Goal: Task Accomplishment & Management: Use online tool/utility

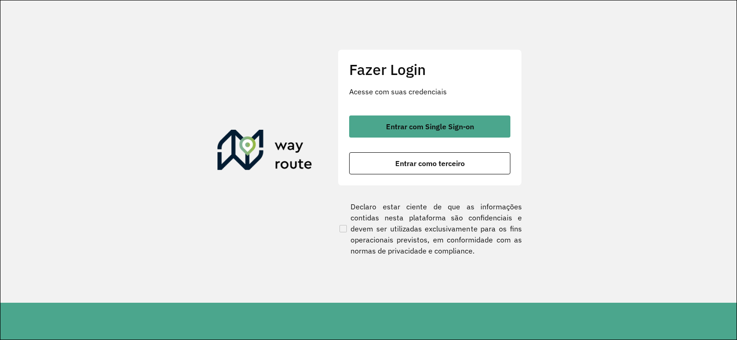
click at [451, 115] on div "Fazer Login Acesse com suas credenciais Entrar com Single Sign-on Entrar como t…" at bounding box center [430, 117] width 184 height 136
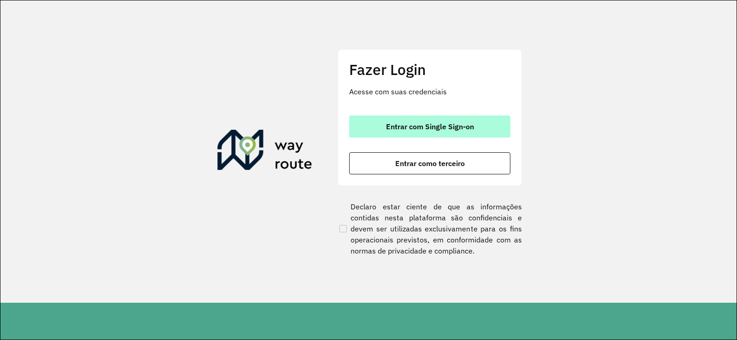
click at [449, 120] on button "Entrar com Single Sign-on" at bounding box center [429, 127] width 161 height 22
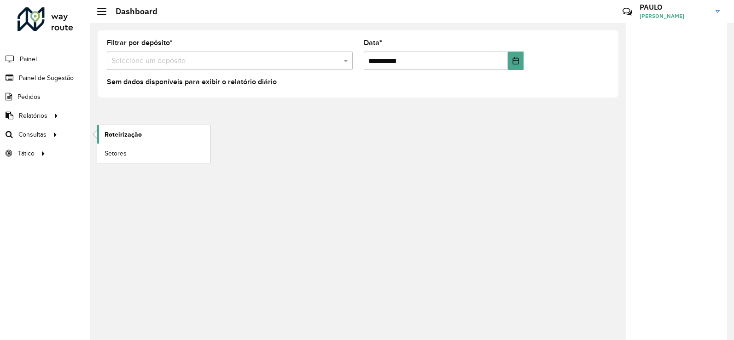
click at [129, 136] on span "Roteirização" at bounding box center [123, 135] width 37 height 10
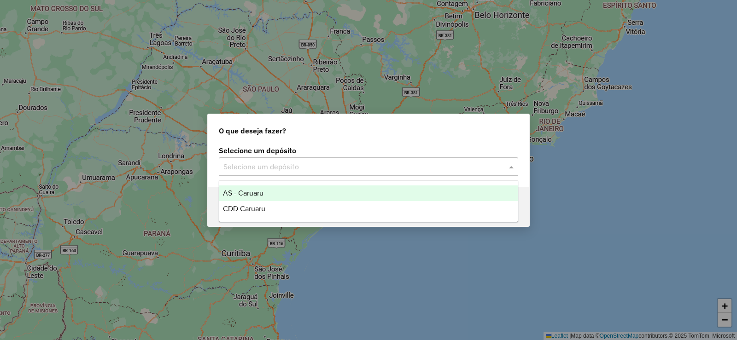
click at [294, 163] on input "text" at bounding box center [359, 167] width 272 height 11
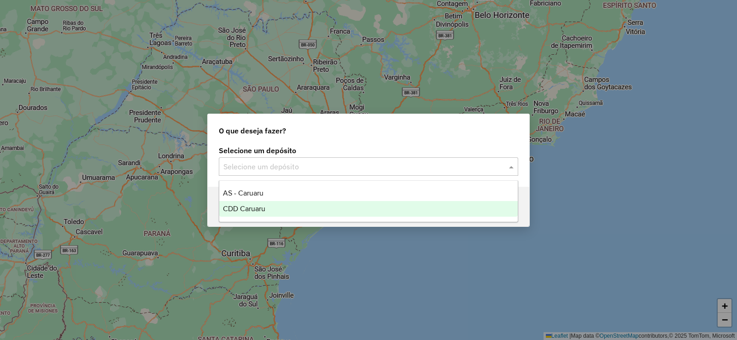
click at [269, 208] on div "CDD Caruaru" at bounding box center [368, 209] width 299 height 16
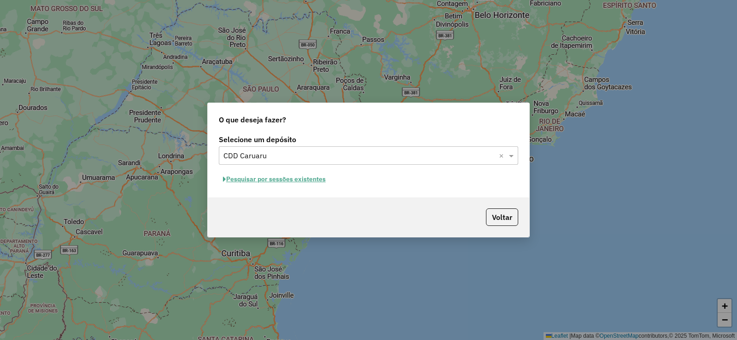
click at [300, 176] on button "Pesquisar por sessões existentes" at bounding box center [274, 179] width 111 height 14
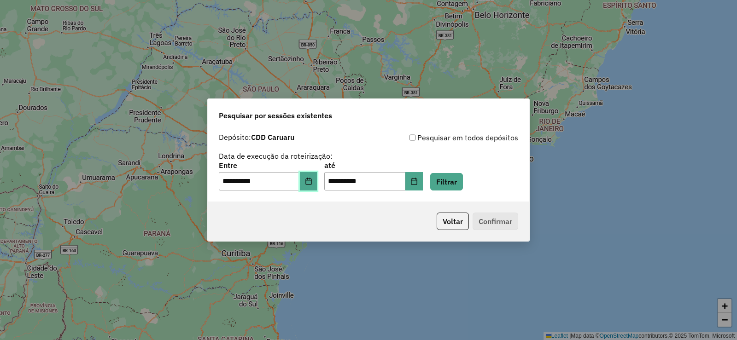
click at [312, 183] on icon "Choose Date" at bounding box center [308, 181] width 7 height 7
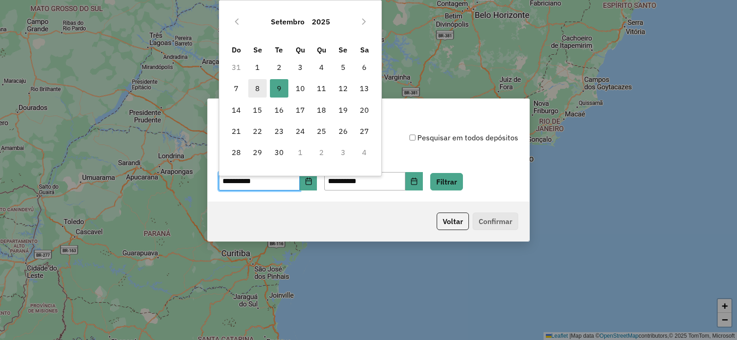
click at [254, 87] on span "8" at bounding box center [257, 88] width 18 height 18
type input "**********"
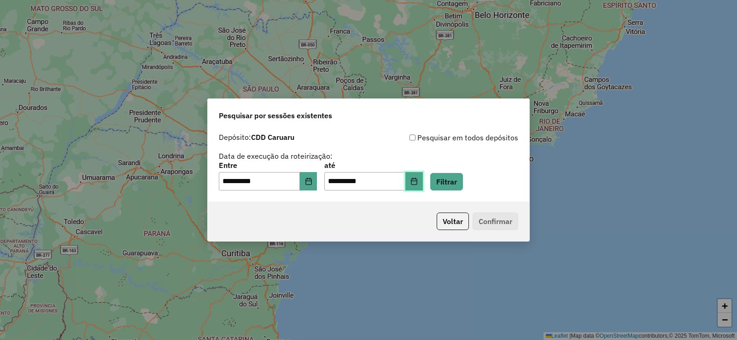
click at [423, 186] on button "Choose Date" at bounding box center [414, 181] width 18 height 18
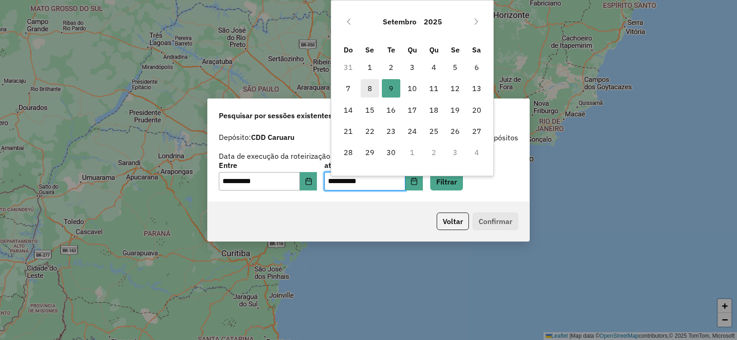
click at [369, 87] on span "8" at bounding box center [370, 88] width 18 height 18
type input "**********"
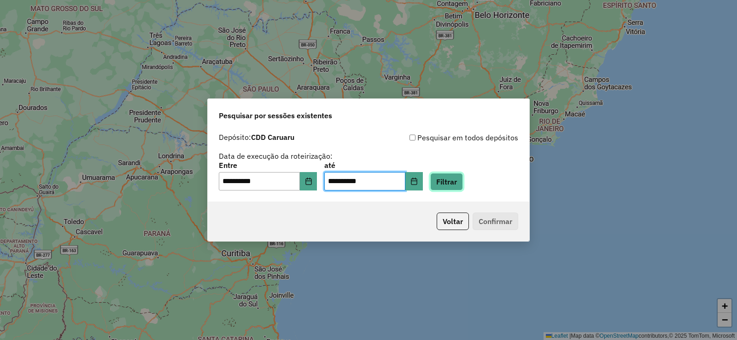
click at [455, 176] on button "Filtrar" at bounding box center [446, 182] width 33 height 18
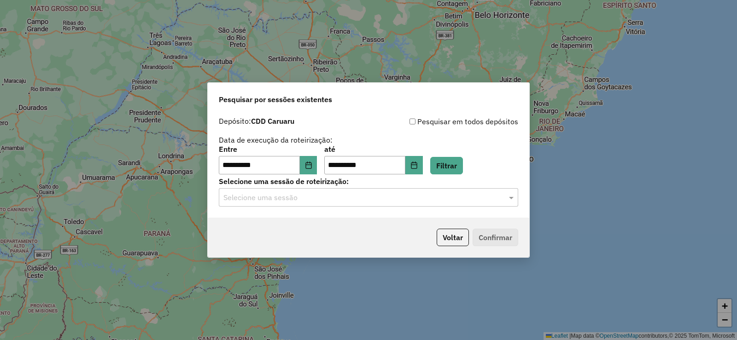
click at [322, 196] on input "text" at bounding box center [359, 198] width 272 height 11
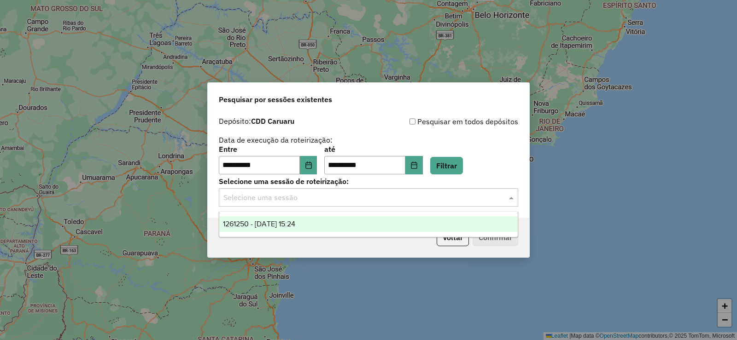
click at [295, 226] on span "1261250 - 08/09/2025 15:24" at bounding box center [259, 224] width 72 height 8
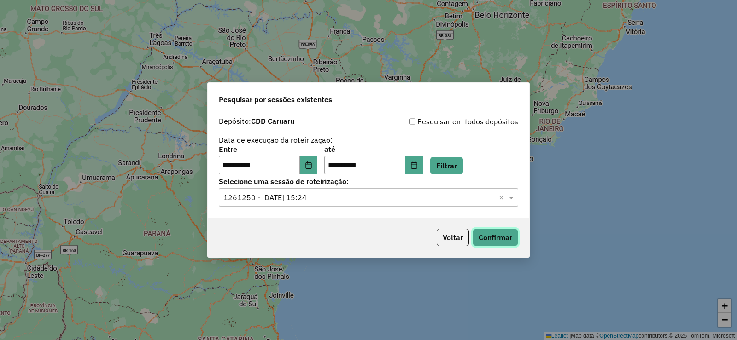
click at [478, 234] on button "Confirmar" at bounding box center [496, 238] width 46 height 18
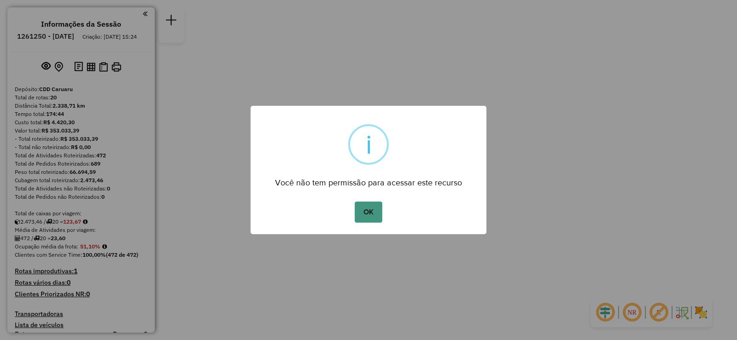
click at [363, 212] on button "OK" at bounding box center [368, 212] width 27 height 21
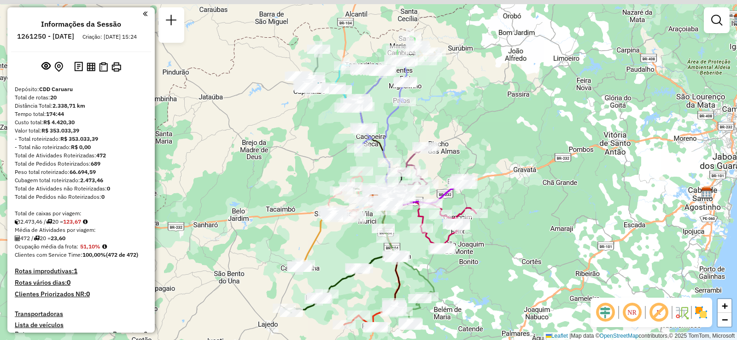
drag, startPoint x: 376, startPoint y: 59, endPoint x: 386, endPoint y: 105, distance: 46.2
click at [386, 105] on div "Janela de atendimento Grade de atendimento Capacidade Transportadoras Veículos …" at bounding box center [368, 170] width 737 height 340
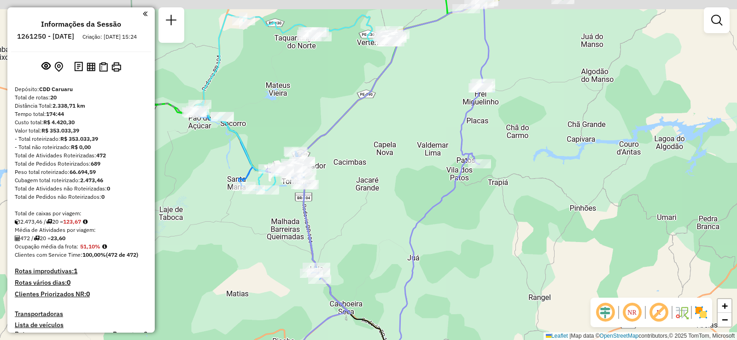
drag, startPoint x: 393, startPoint y: 95, endPoint x: 393, endPoint y: 131, distance: 35.9
click at [393, 131] on div "Janela de atendimento Grade de atendimento Capacidade Transportadoras Veículos …" at bounding box center [368, 170] width 737 height 340
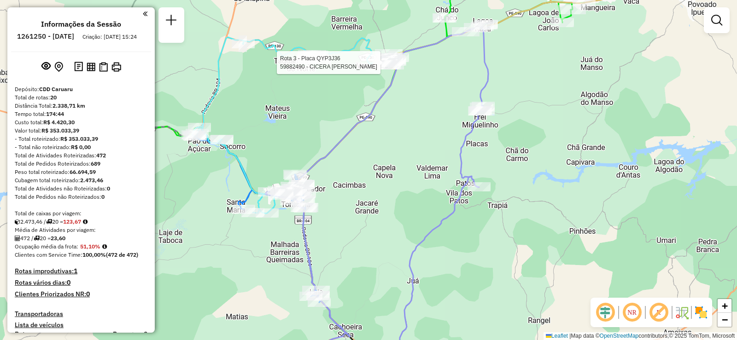
select select "**********"
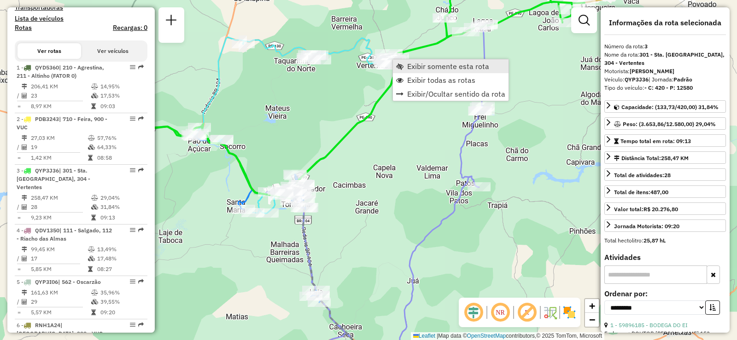
scroll to position [473, 0]
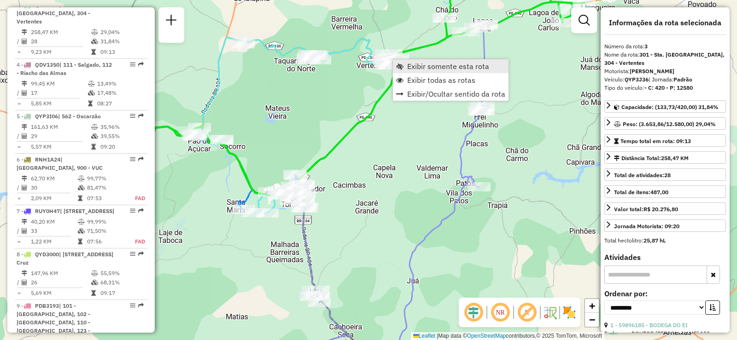
click at [413, 65] on span "Exibir somente esta rota" at bounding box center [448, 66] width 82 height 7
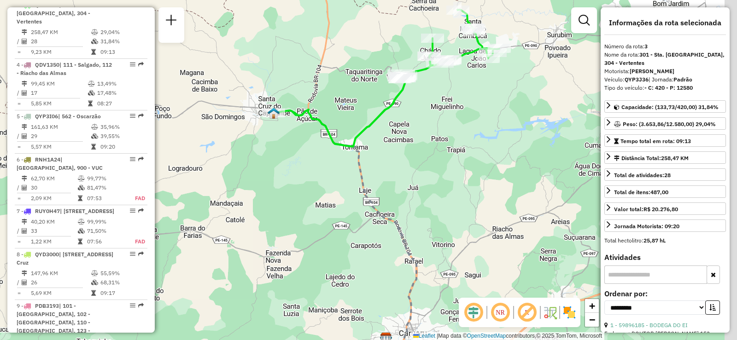
drag, startPoint x: 414, startPoint y: 90, endPoint x: 374, endPoint y: 108, distance: 44.1
click at [374, 108] on div "Janela de atendimento Grade de atendimento Capacidade Transportadoras Veículos …" at bounding box center [368, 170] width 737 height 340
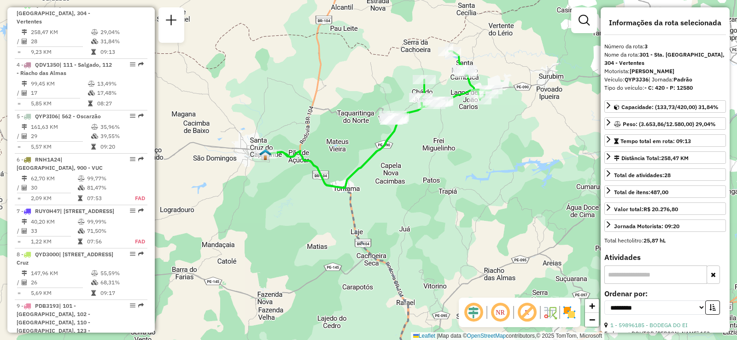
drag, startPoint x: 373, startPoint y: 97, endPoint x: 366, endPoint y: 138, distance: 41.7
click at [366, 138] on div "Janela de atendimento Grade de atendimento Capacidade Transportadoras Veículos …" at bounding box center [368, 170] width 737 height 340
